Goal: Task Accomplishment & Management: Manage account settings

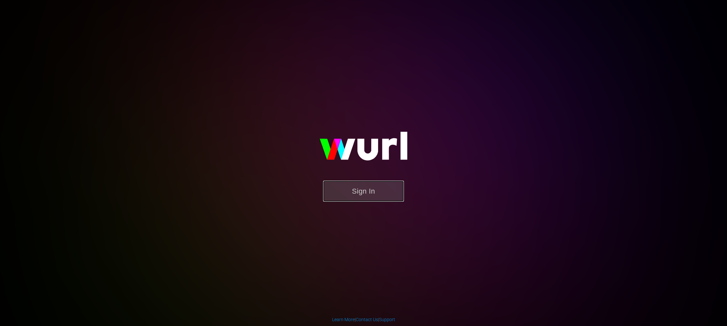
click at [356, 188] on button "Sign In" at bounding box center [363, 190] width 81 height 21
click at [363, 193] on button "Sign In" at bounding box center [363, 190] width 81 height 21
click at [368, 192] on button "Sign In" at bounding box center [363, 190] width 81 height 21
click at [379, 198] on button "Sign In" at bounding box center [363, 190] width 81 height 21
click at [368, 188] on button "Sign In" at bounding box center [363, 190] width 81 height 21
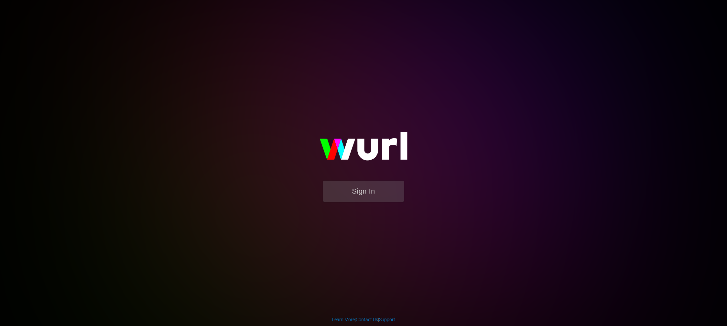
click at [375, 207] on form "Sign In" at bounding box center [363, 193] width 129 height 27
click at [368, 195] on button "Sign In" at bounding box center [363, 190] width 81 height 21
click at [369, 191] on button "Sign In" at bounding box center [363, 190] width 81 height 21
click at [366, 190] on button "Sign In" at bounding box center [363, 190] width 81 height 21
